Goal: Information Seeking & Learning: Learn about a topic

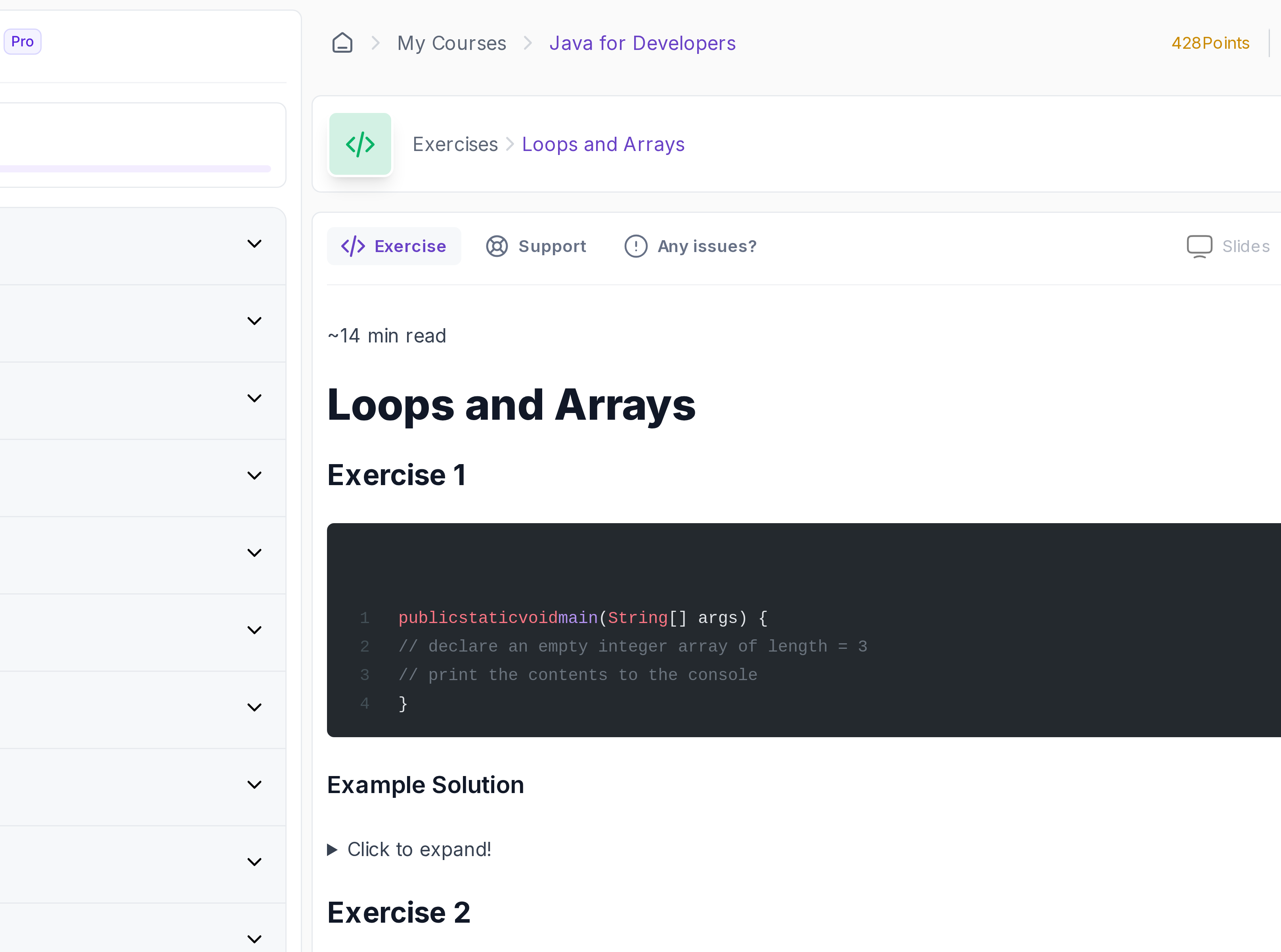
drag, startPoint x: 589, startPoint y: 165, endPoint x: 566, endPoint y: 161, distance: 23.3
